Goal: Information Seeking & Learning: Learn about a topic

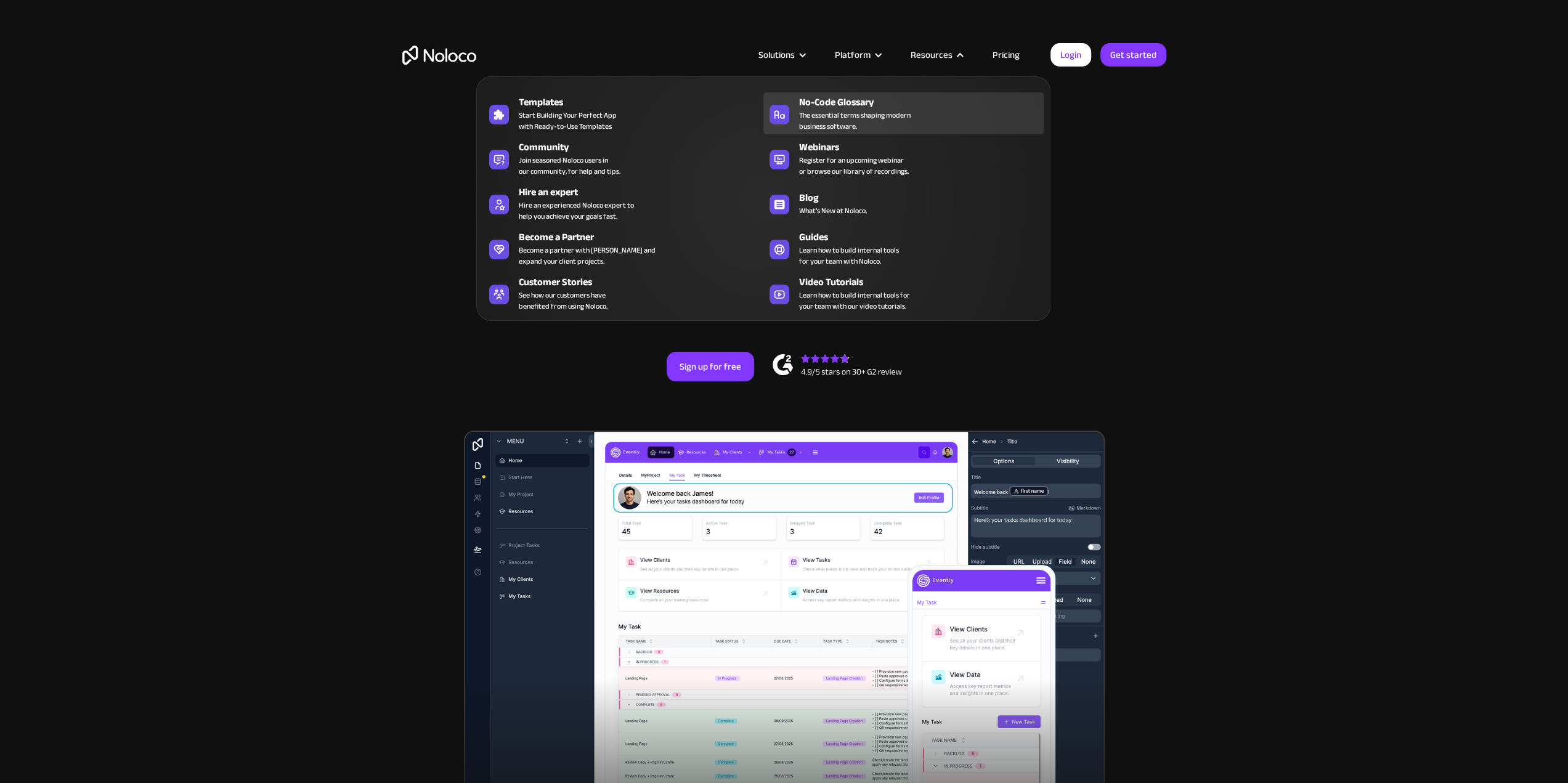
click at [836, 124] on span "The essential terms shaping modern business software." at bounding box center [855, 120] width 112 height 22
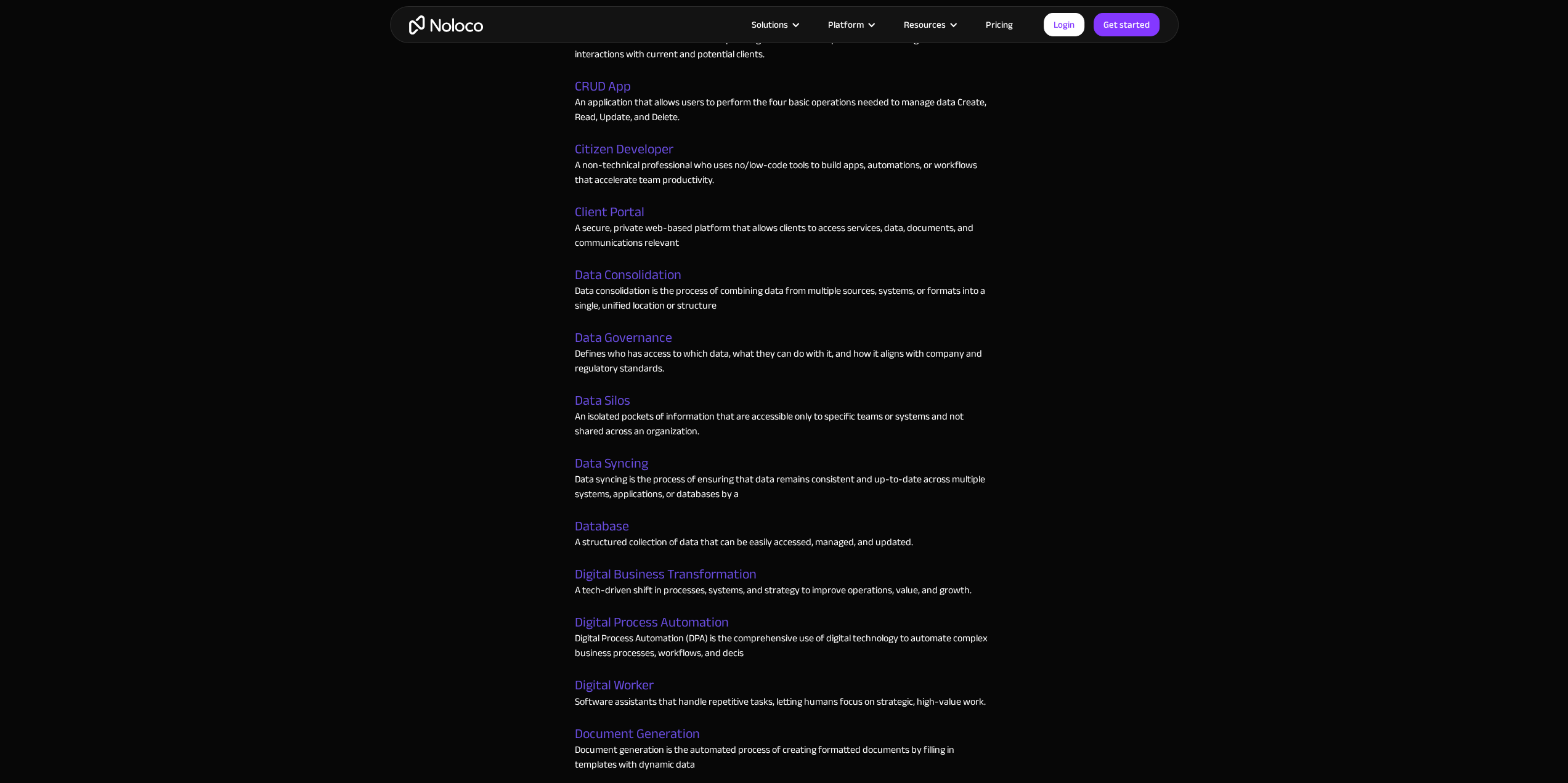
scroll to position [1652, 0]
click at [607, 688] on link "Digital Worker" at bounding box center [614, 685] width 79 height 16
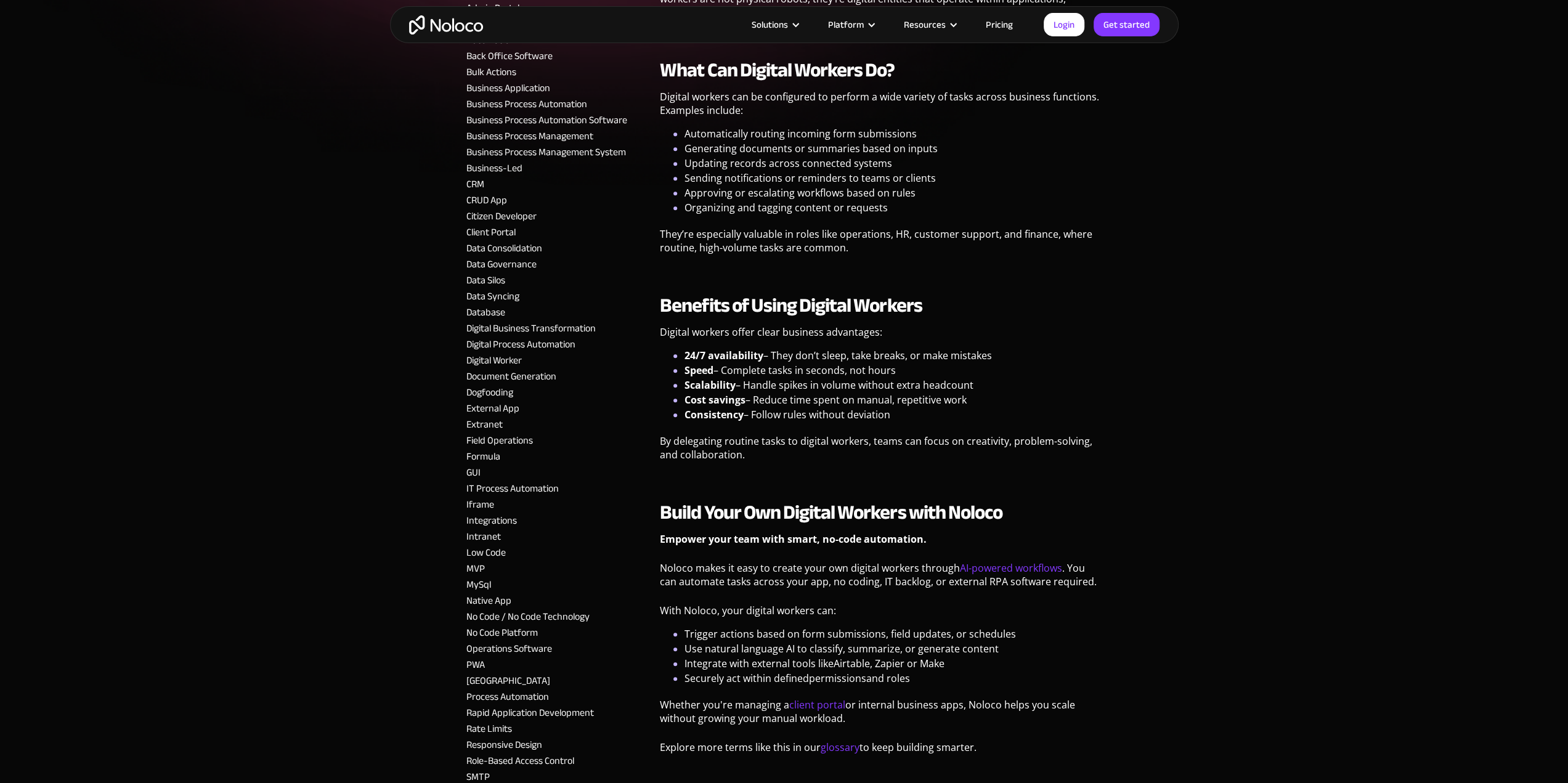
scroll to position [489, 0]
